Goal: Information Seeking & Learning: Learn about a topic

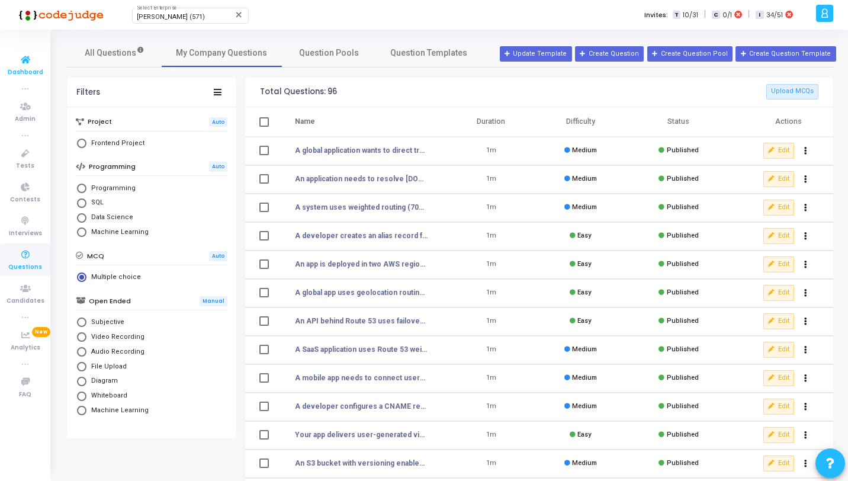
click at [38, 75] on span "Dashboard" at bounding box center [26, 73] width 36 height 10
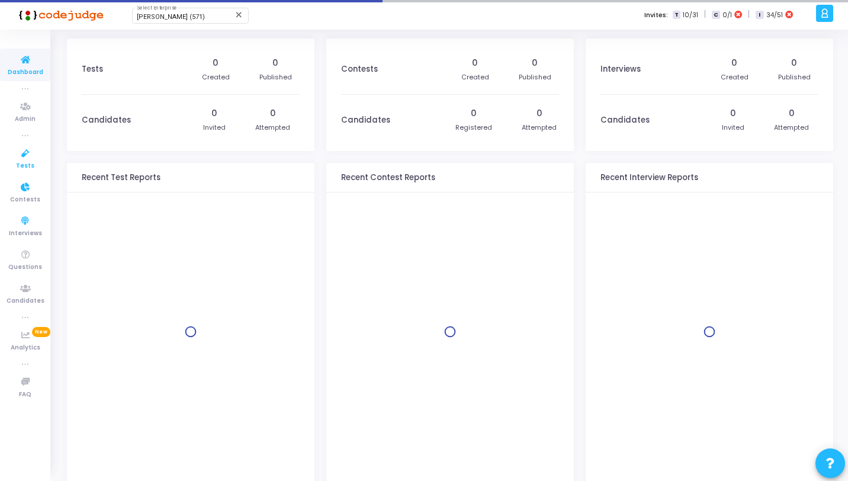
click at [33, 152] on icon at bounding box center [25, 153] width 25 height 15
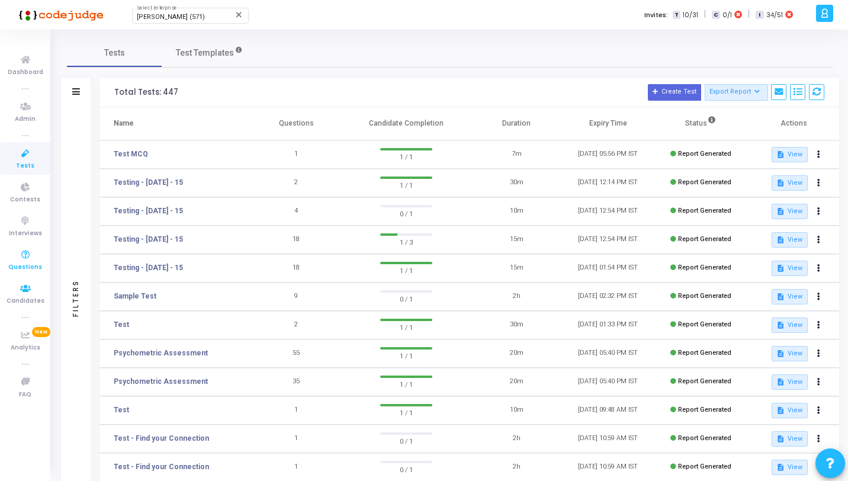
click at [28, 255] on icon at bounding box center [25, 255] width 25 height 15
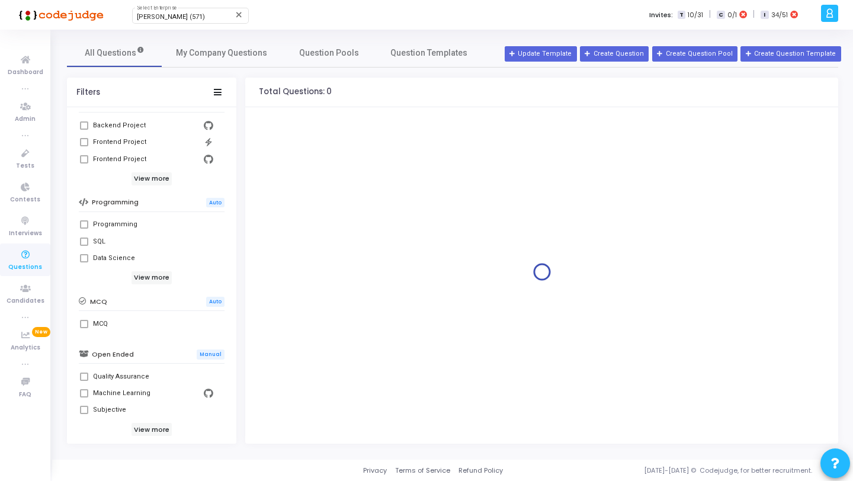
scroll to position [211, 0]
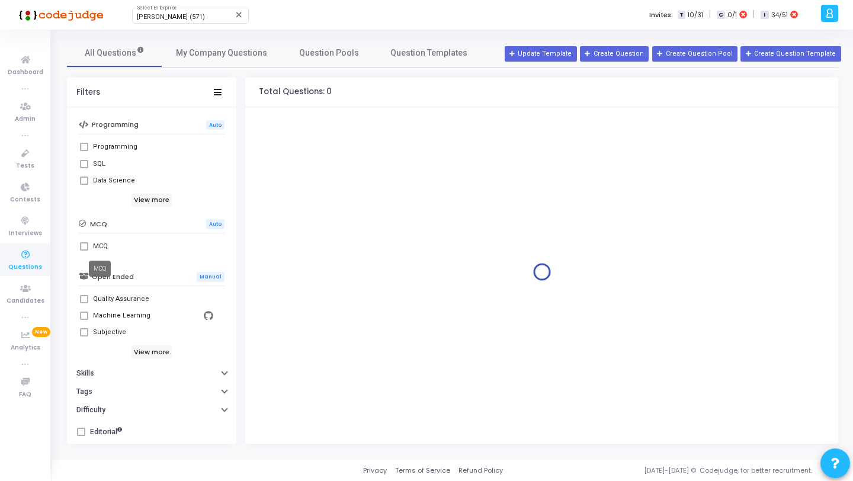
click at [98, 246] on div "MCQ" at bounding box center [100, 246] width 15 height 14
click at [84, 251] on input "MCQ" at bounding box center [84, 251] width 1 height 1
checkbox input "true"
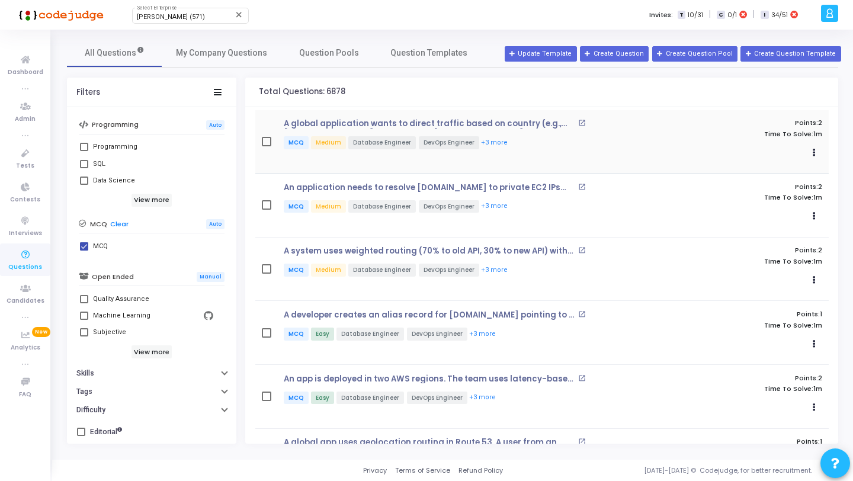
click at [517, 143] on p "MCQ Medium Database Engineer DevOps Engineer +3 more" at bounding box center [461, 143] width 355 height 15
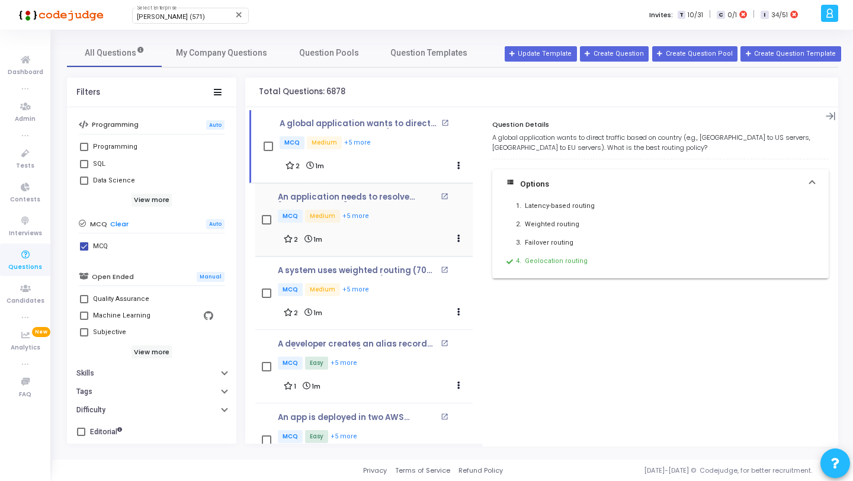
click at [392, 225] on div "An application needs to resolve [DOMAIN_NAME] to private EC2 IPs within a VPC. …" at bounding box center [375, 220] width 195 height 54
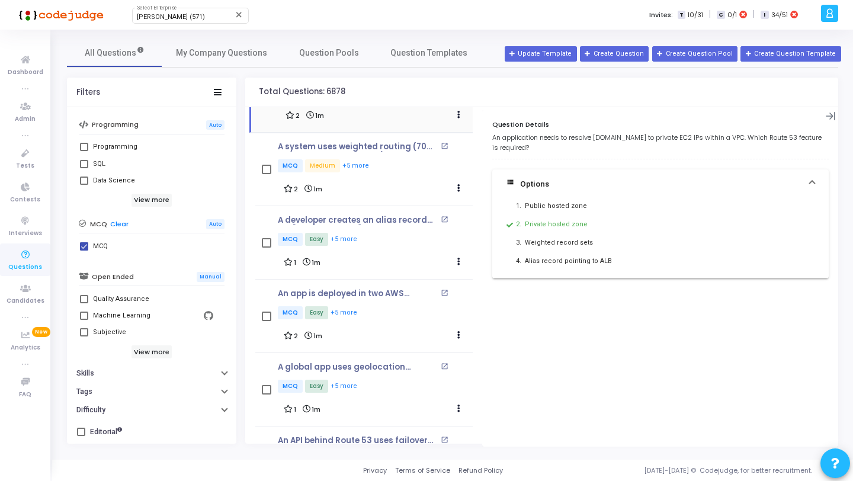
scroll to position [124, 0]
click at [407, 191] on div "2 1m Clone Add To Test" at bounding box center [375, 188] width 183 height 17
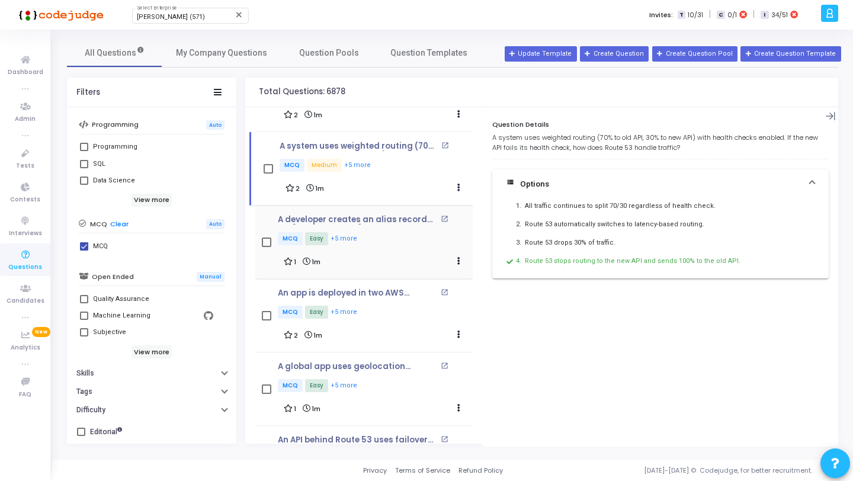
click at [402, 243] on p "MCQ Easy +5 more" at bounding box center [375, 239] width 195 height 15
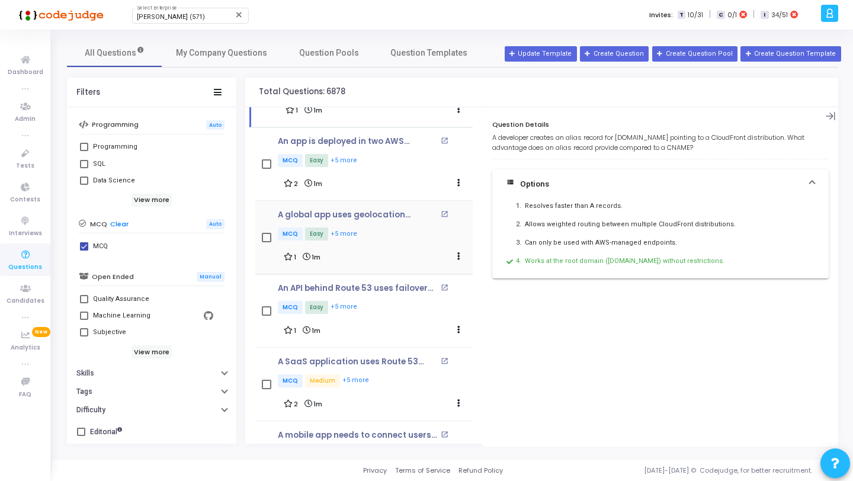
scroll to position [275, 0]
click at [390, 184] on div "2 1m Clone Add To Test" at bounding box center [375, 183] width 183 height 17
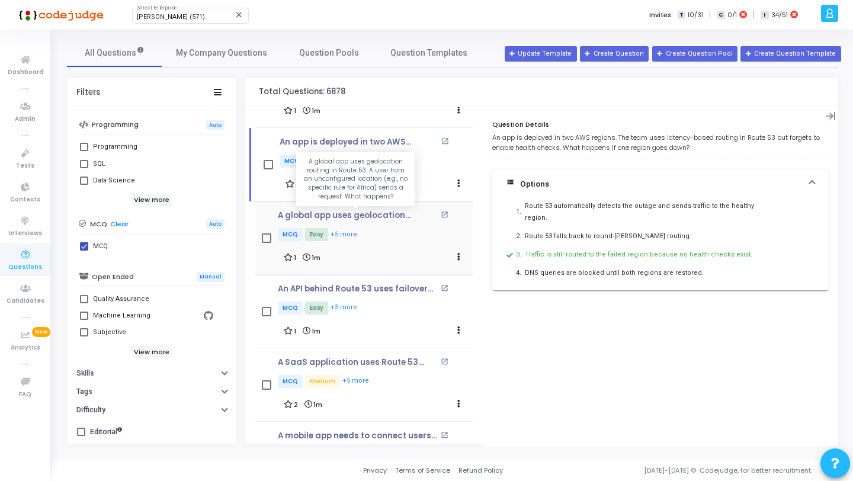
click at [392, 218] on p "A global app uses geolocation routing in Route 53. A user from an unconfigured …" at bounding box center [358, 215] width 160 height 9
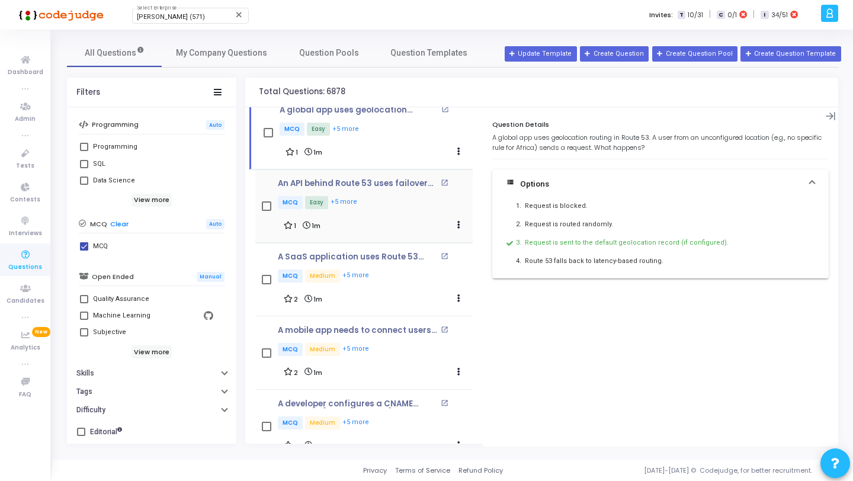
click at [392, 217] on div "1 1m Clone Add To Test" at bounding box center [375, 225] width 183 height 17
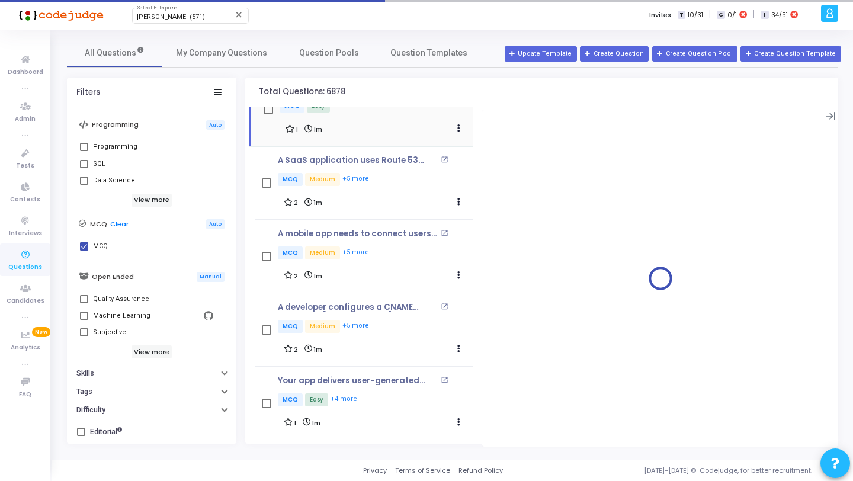
scroll to position [478, 0]
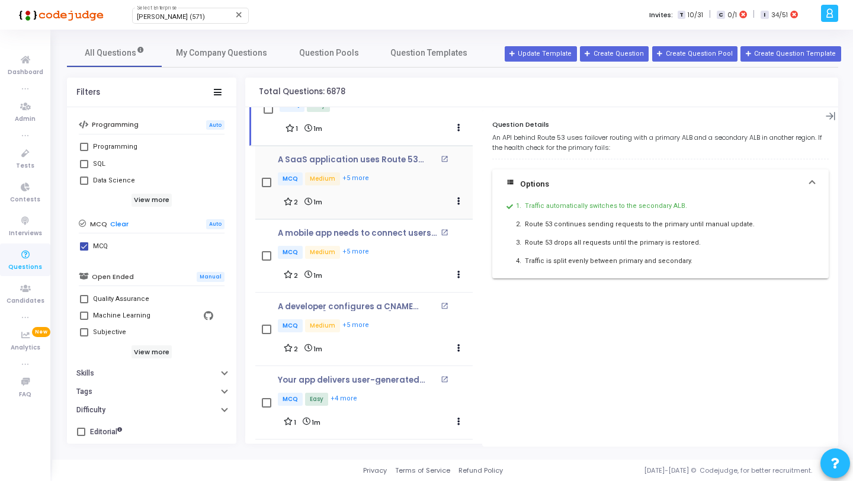
click at [392, 185] on div "A SaaS application uses Route 53 weighted routing to gradually shift 20% of use…" at bounding box center [375, 182] width 195 height 54
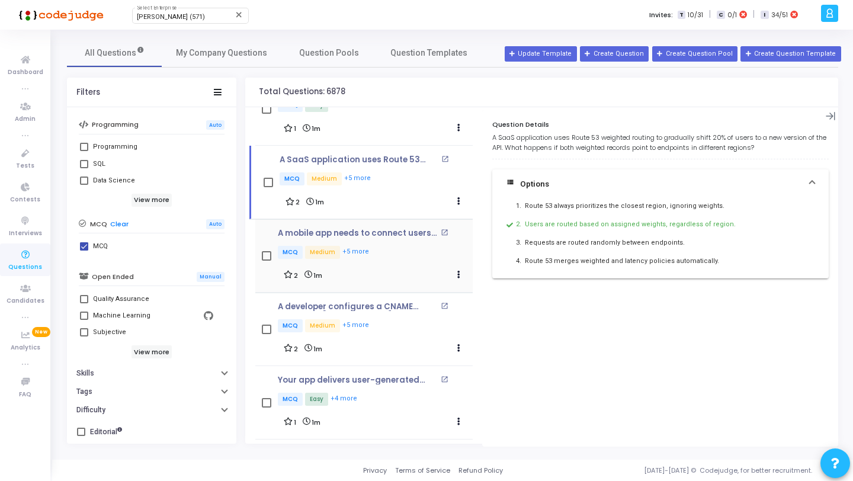
click at [388, 238] on div "A mobile app needs to connect users to the nearest AWS region for lower latency…" at bounding box center [375, 245] width 195 height 32
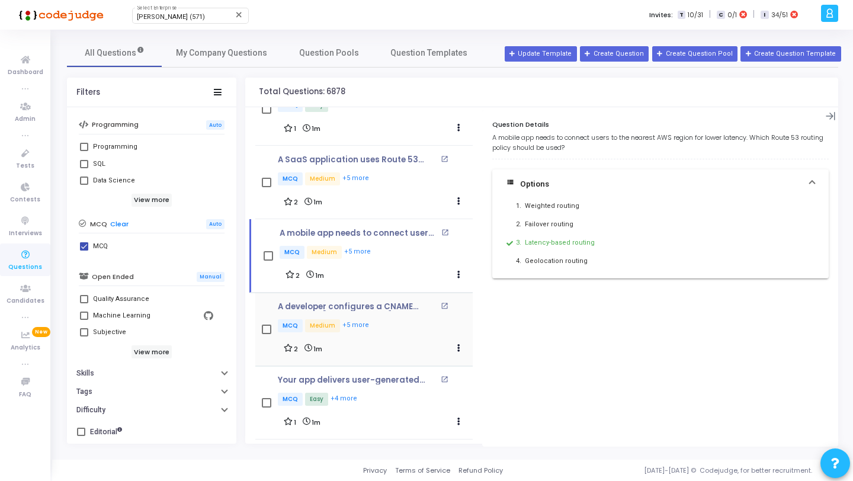
click at [391, 309] on div "A developer configures a CNAME record for [DOMAIN_NAME] pointing to [DOMAIN_NAM…" at bounding box center [375, 318] width 195 height 32
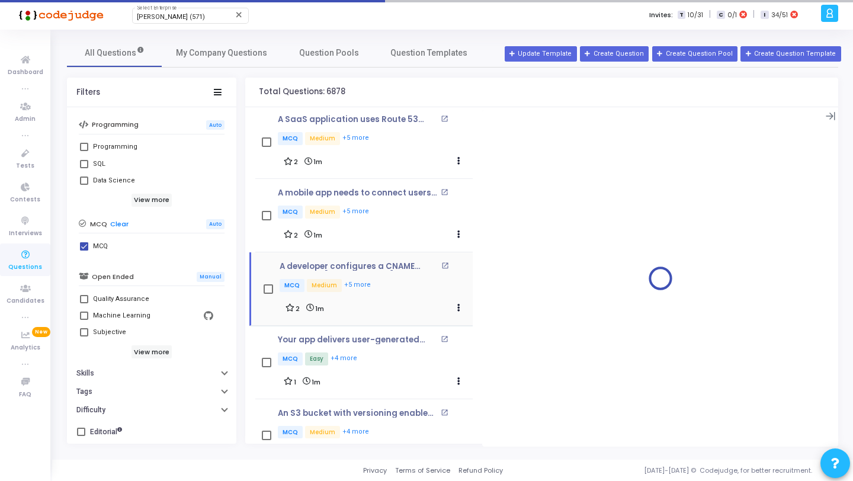
scroll to position [585, 0]
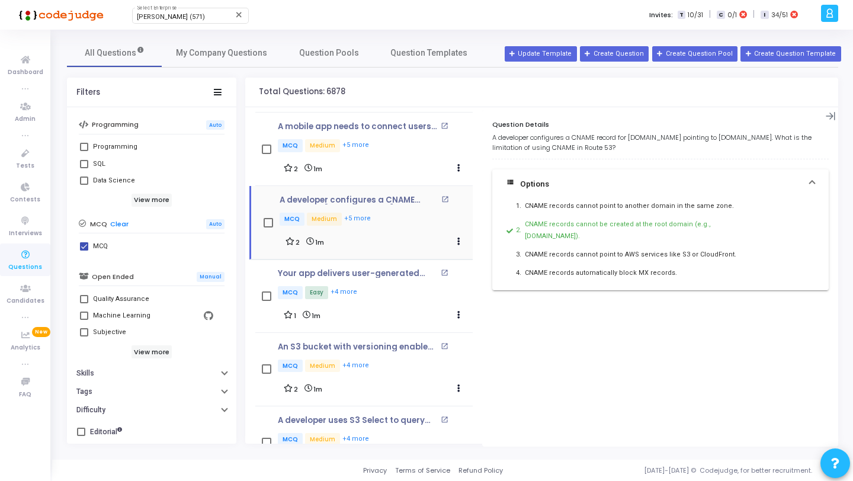
click at [395, 233] on div "2 1m Clone Add To Test" at bounding box center [376, 241] width 181 height 17
click at [398, 278] on div "Your app delivers user-generated video files stored in S3. After enabling Reque…" at bounding box center [375, 285] width 195 height 32
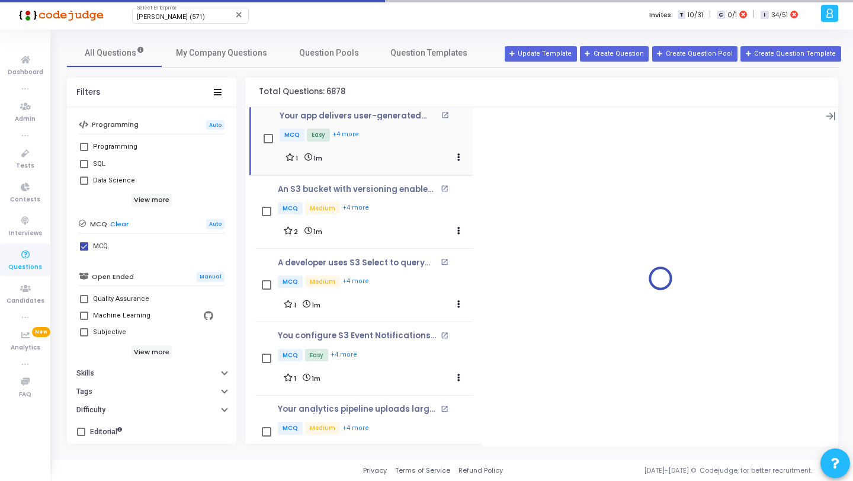
scroll to position [835, 0]
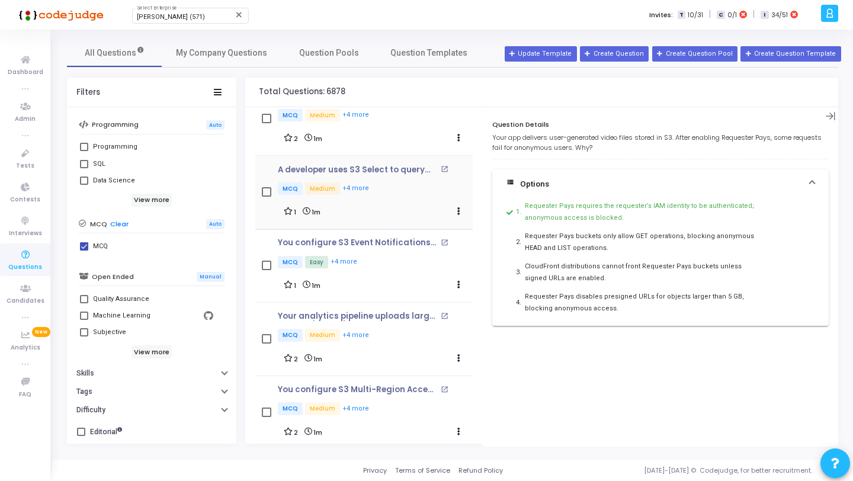
click at [391, 203] on div "1 1m Clone Add To Test" at bounding box center [375, 211] width 183 height 17
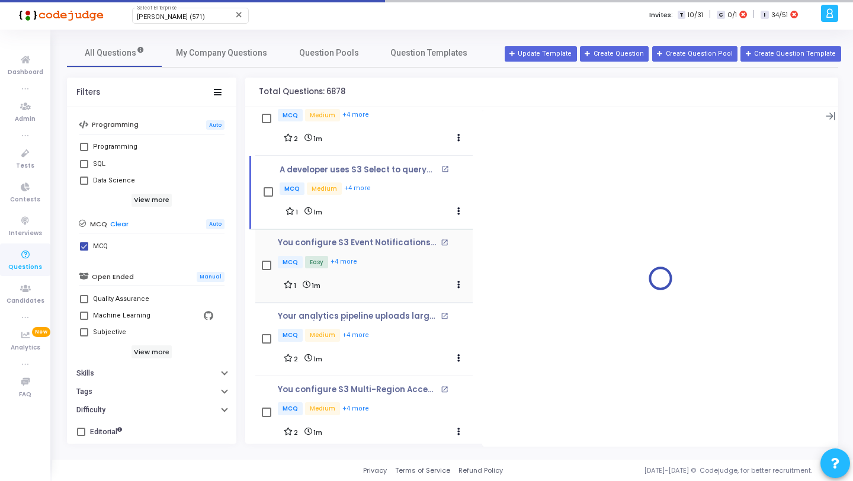
click at [393, 250] on div "You configure S3 Event Notifications for object-created events. The Lambda trig…" at bounding box center [375, 254] width 195 height 32
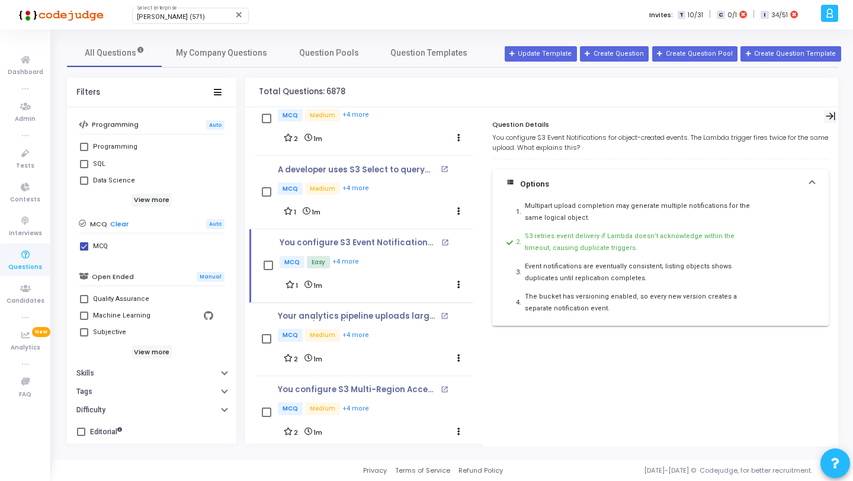
click at [830, 117] on icon at bounding box center [831, 116] width 10 height 10
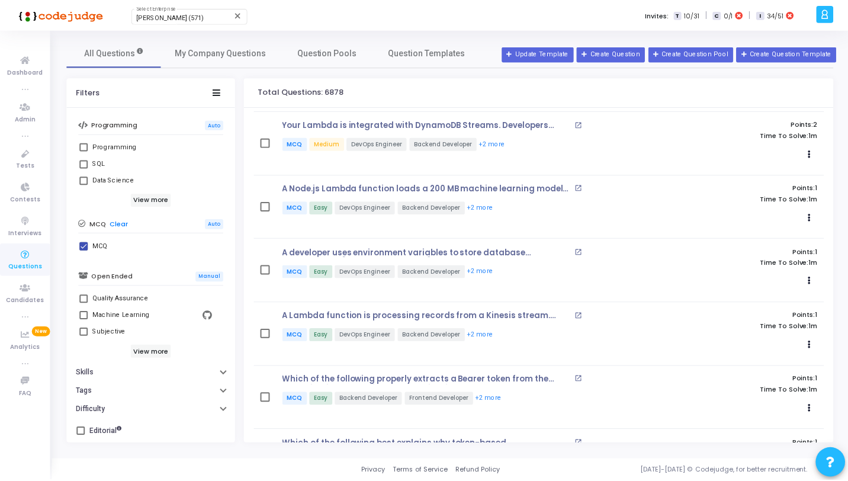
scroll to position [1976, 0]
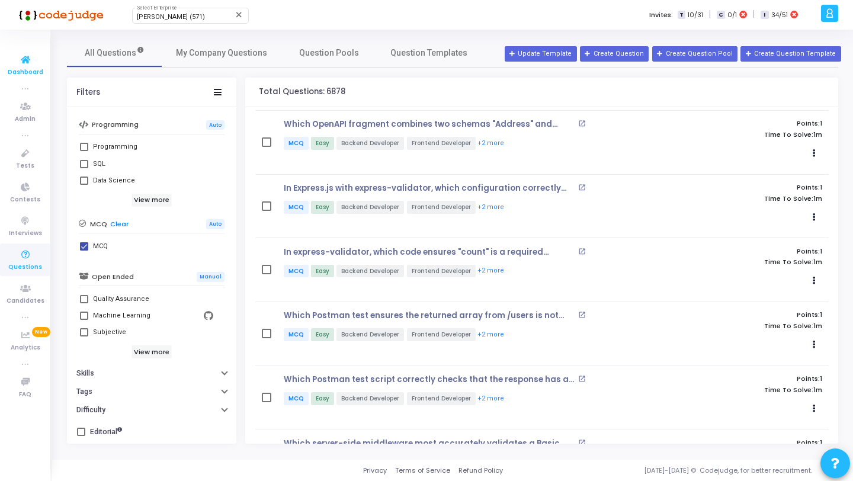
click at [36, 60] on icon at bounding box center [25, 60] width 25 height 15
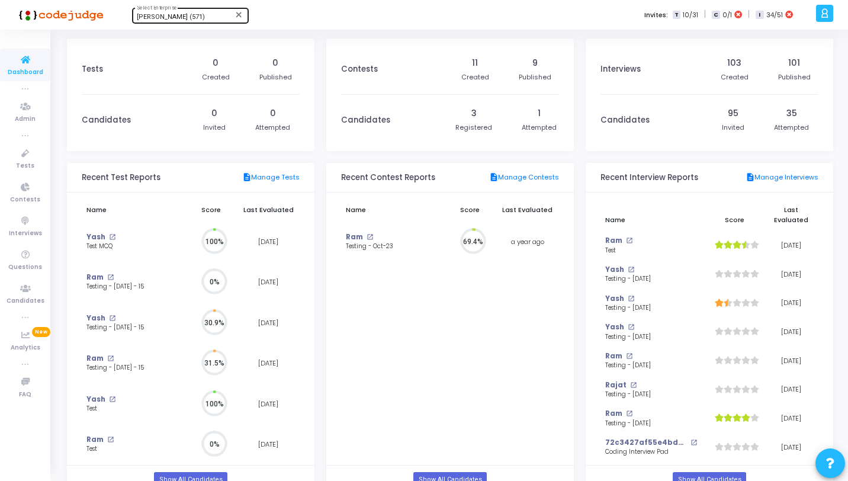
click at [202, 17] on div "[PERSON_NAME] (571)" at bounding box center [185, 17] width 96 height 7
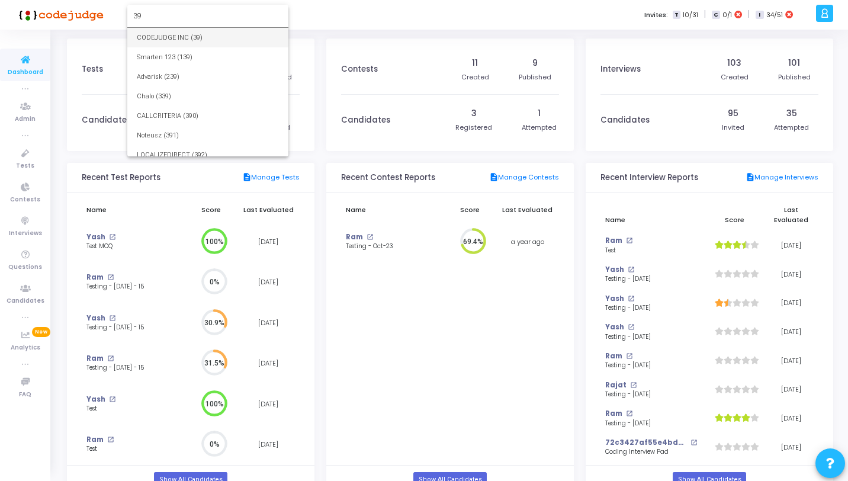
type input "39"
click at [201, 34] on span "CODEJUDGE INC (39)" at bounding box center [208, 38] width 142 height 20
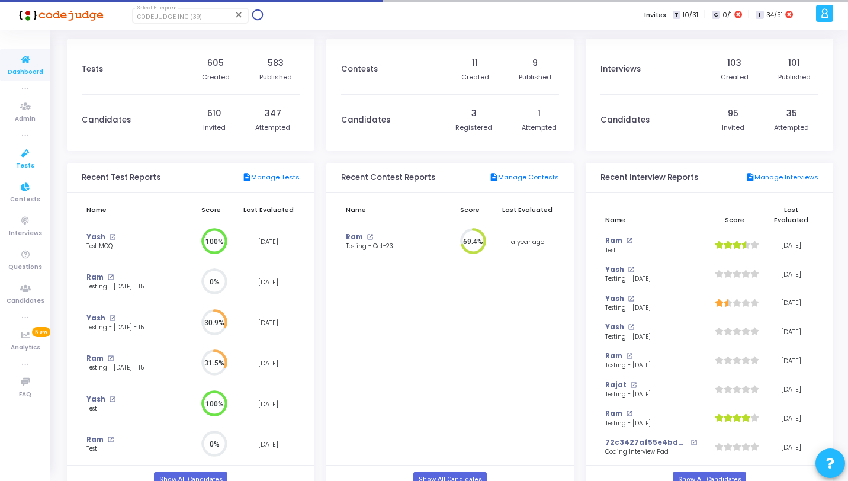
click at [24, 156] on icon at bounding box center [25, 153] width 25 height 15
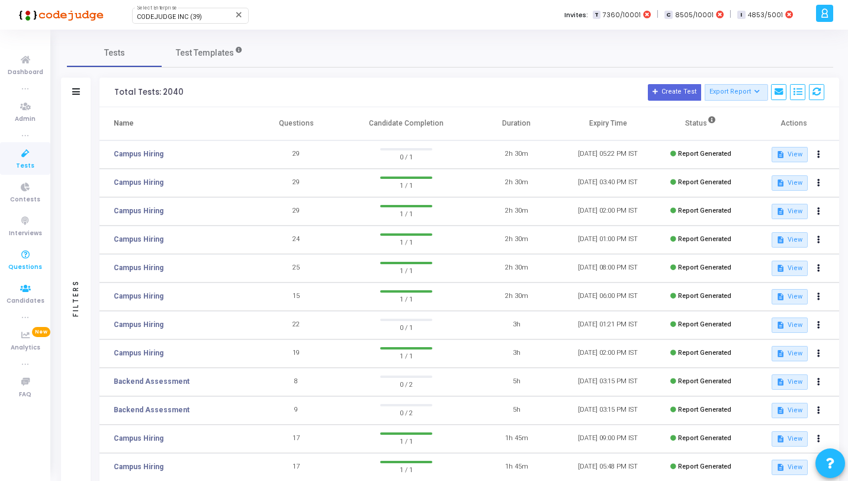
click at [28, 269] on span "Questions" at bounding box center [25, 267] width 34 height 10
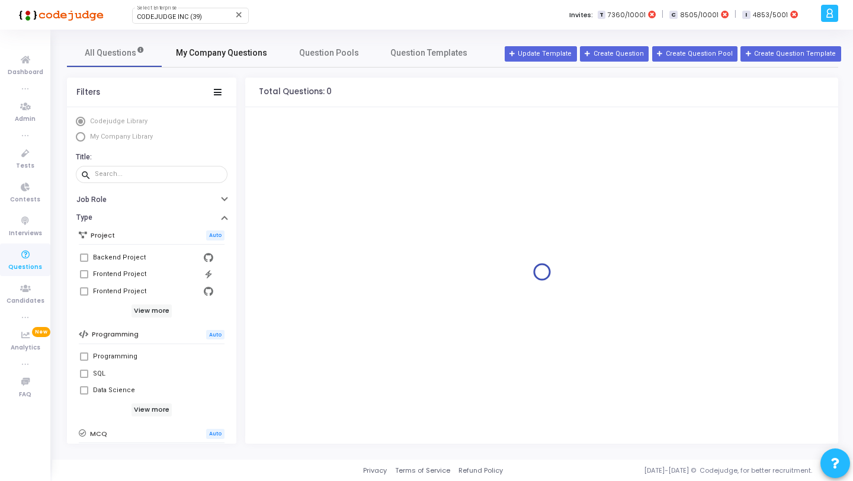
click at [222, 56] on span "My Company Questions" at bounding box center [221, 53] width 91 height 12
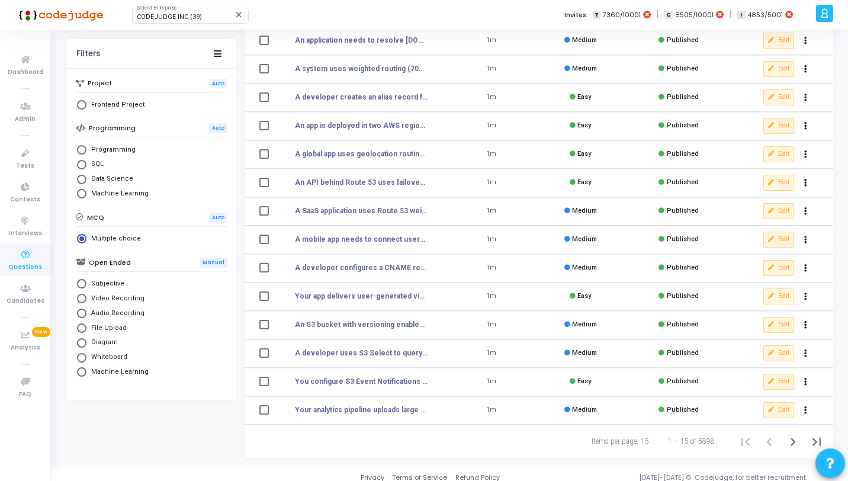
scroll to position [146, 0]
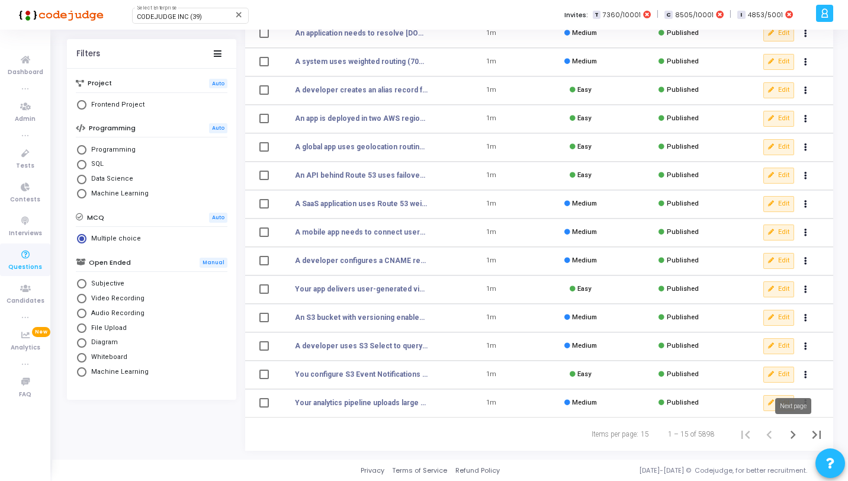
click at [796, 435] on icon "Next page" at bounding box center [793, 434] width 17 height 17
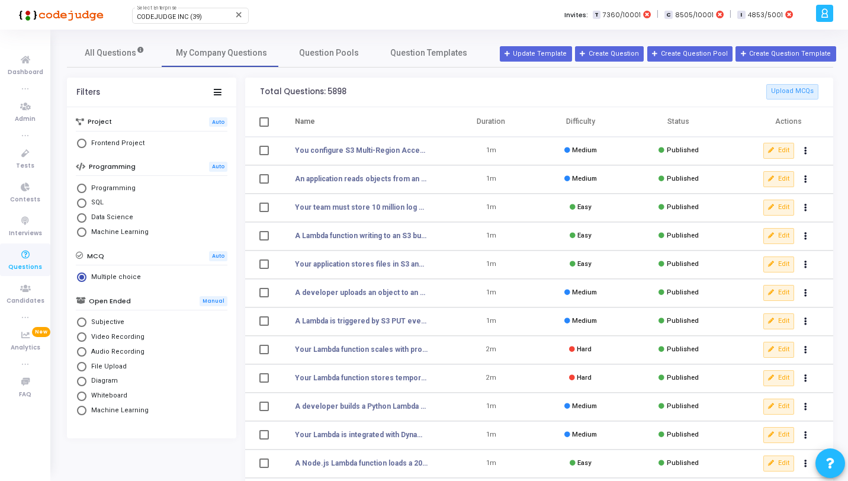
scroll to position [146, 0]
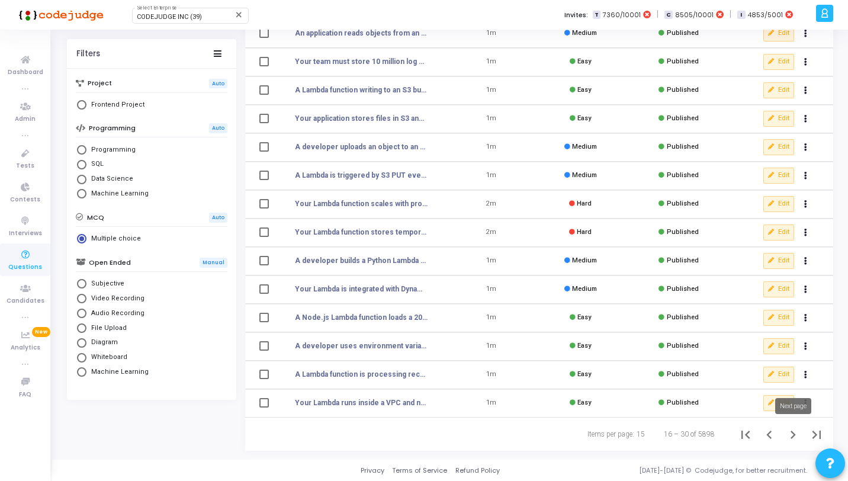
click at [792, 435] on icon "Next page" at bounding box center [793, 434] width 17 height 17
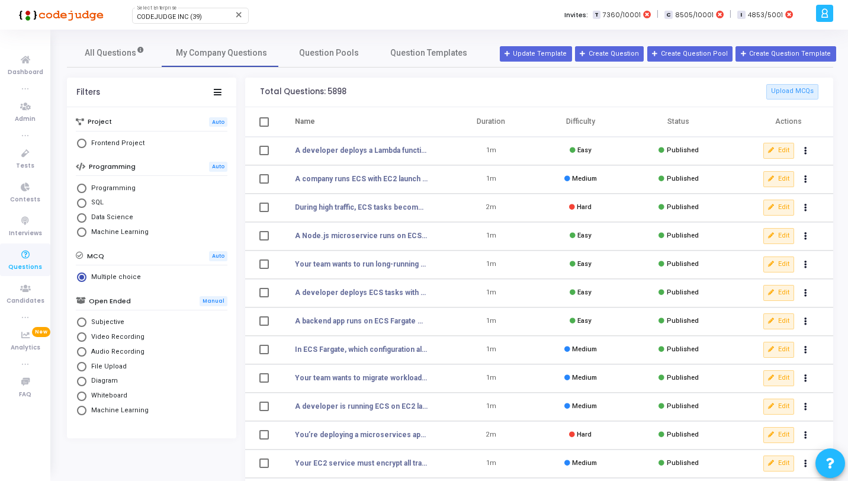
scroll to position [146, 0]
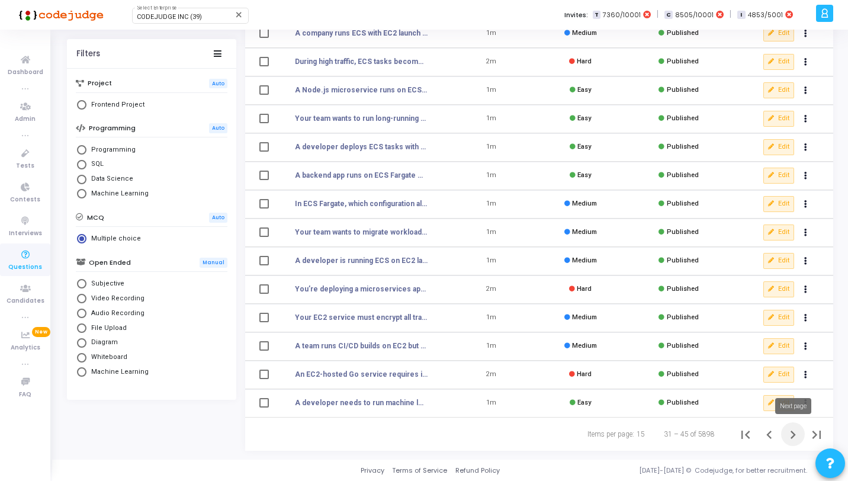
click at [796, 437] on icon "Next page" at bounding box center [793, 434] width 17 height 17
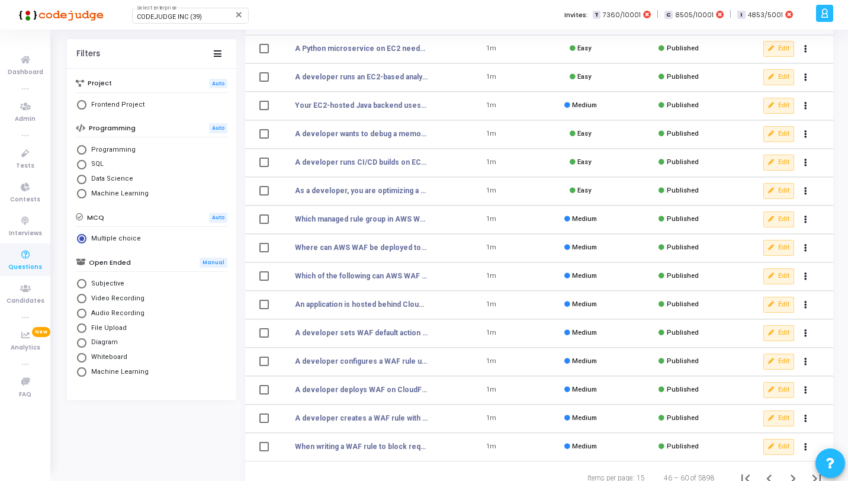
scroll to position [146, 0]
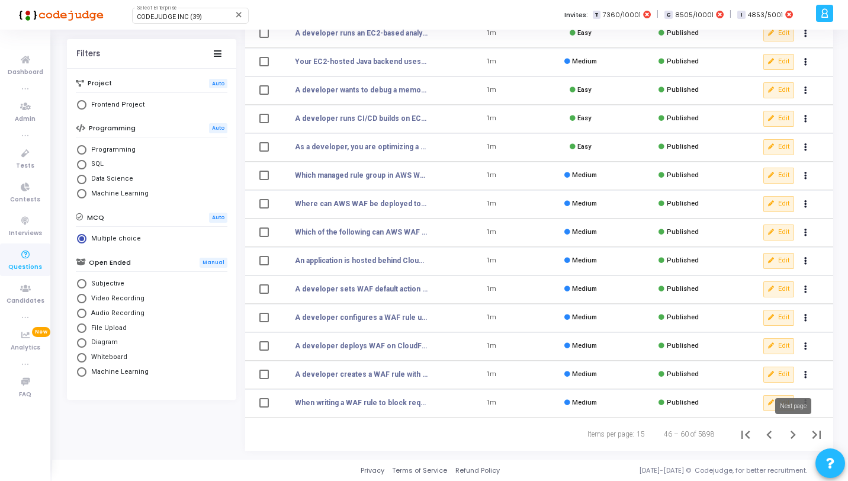
click at [801, 434] on icon "Next page" at bounding box center [793, 434] width 17 height 17
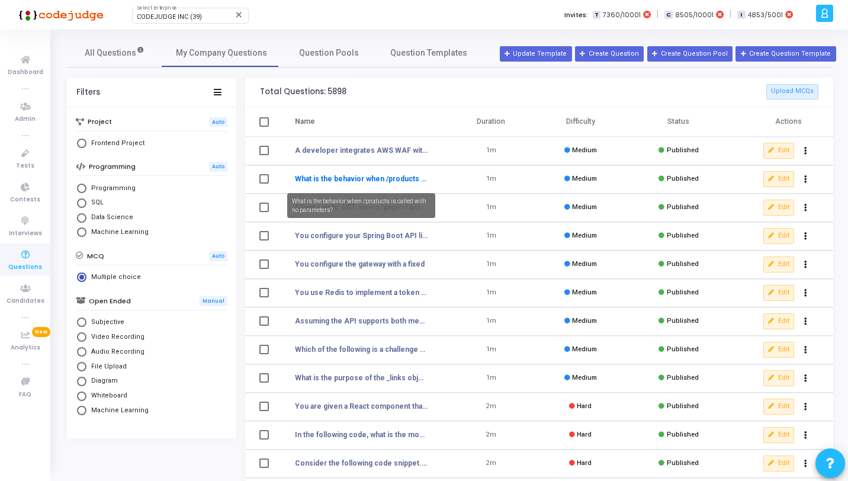
click at [372, 182] on link "What is the behavior when /products is called with no parameters?" at bounding box center [361, 179] width 133 height 11
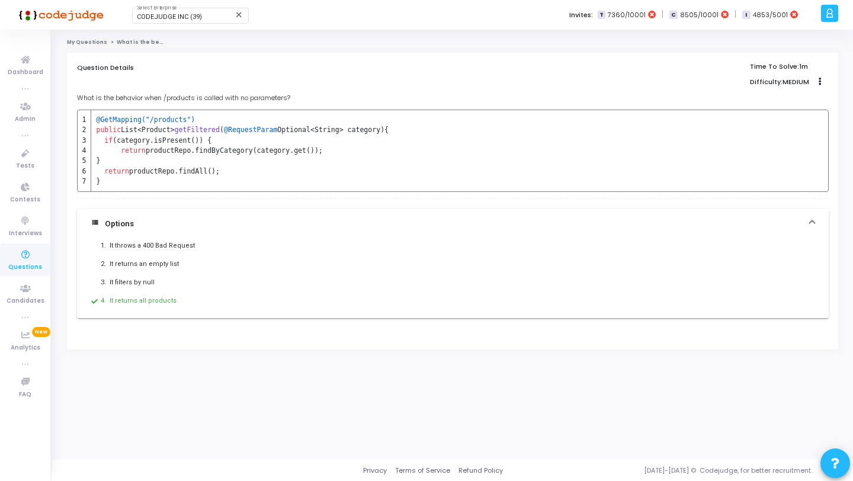
click at [78, 39] on link "My Questions" at bounding box center [87, 42] width 40 height 7
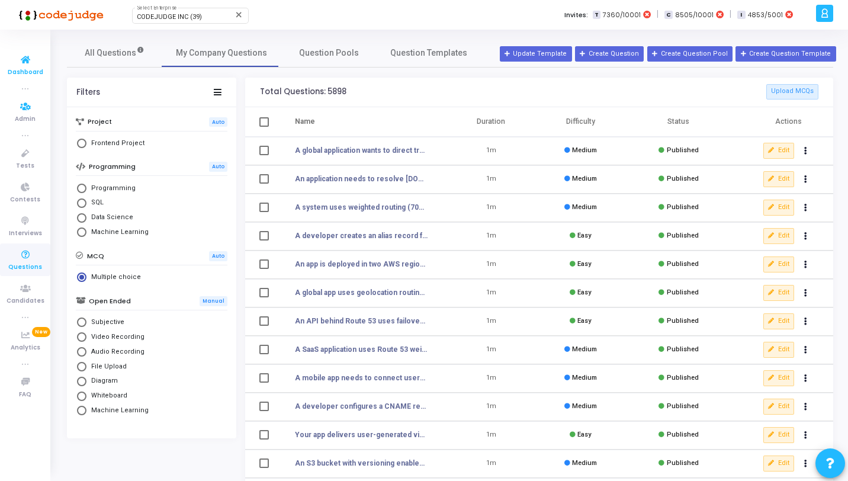
click at [12, 59] on link "Dashboard" at bounding box center [25, 65] width 50 height 33
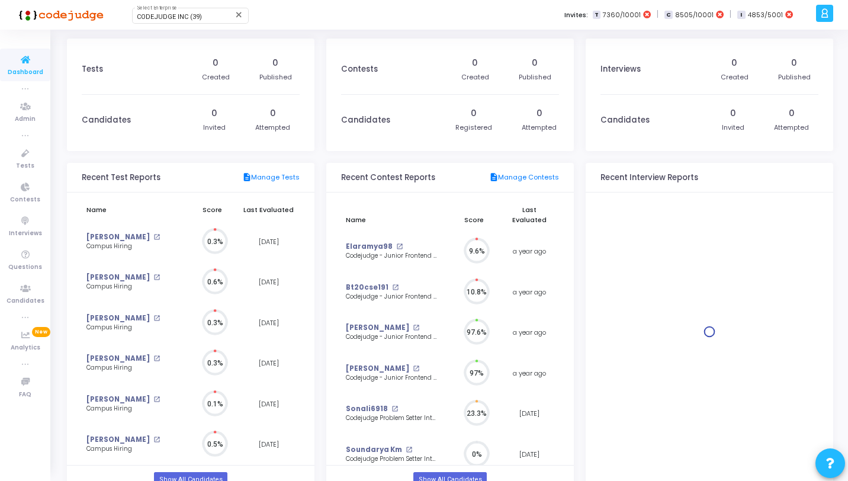
scroll to position [26, 12]
